Goal: Task Accomplishment & Management: Manage account settings

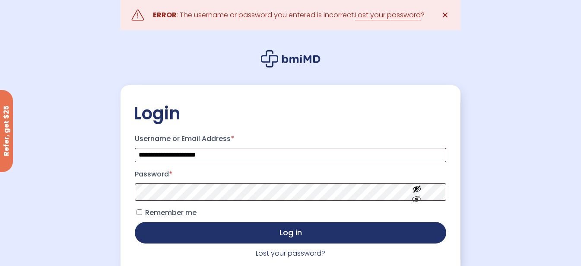
scroll to position [45, 0]
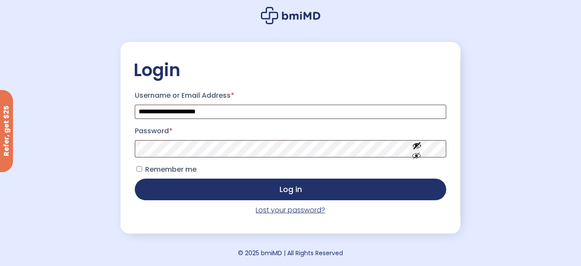
click at [298, 212] on link "Lost your password?" at bounding box center [291, 210] width 70 height 10
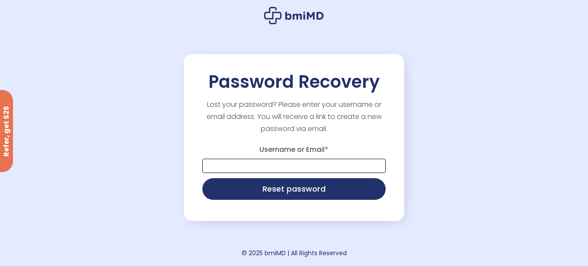
click at [296, 165] on input "Username or Email *" at bounding box center [293, 166] width 183 height 14
type input "**********"
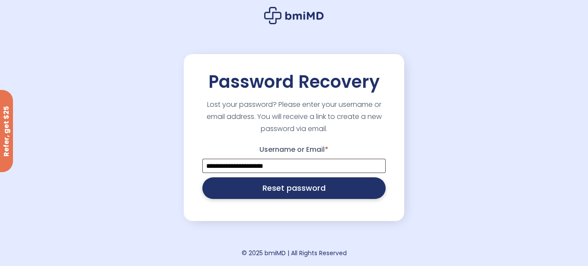
click at [292, 194] on button "Reset password" at bounding box center [293, 188] width 183 height 22
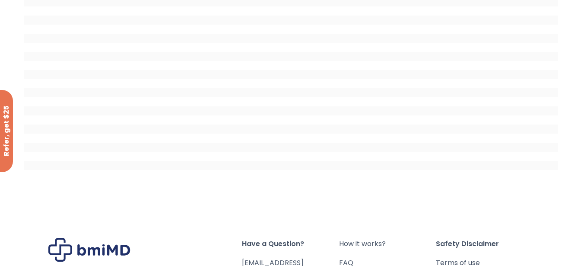
scroll to position [129, 0]
